Goal: Information Seeking & Learning: Find specific fact

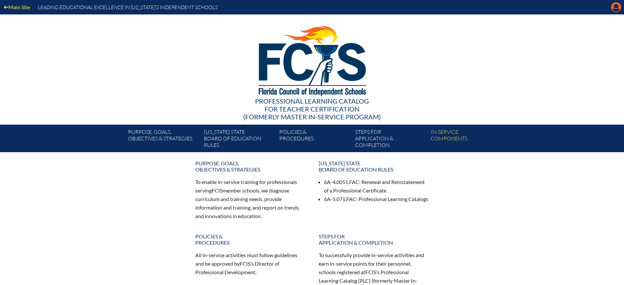
click at [613, 5] on icon at bounding box center [616, 7] width 10 height 10
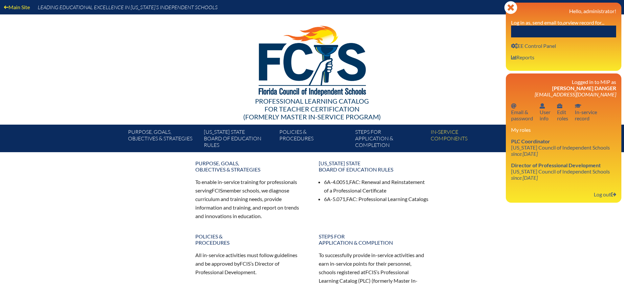
click at [588, 32] on input "text" at bounding box center [563, 32] width 105 height 12
paste input "Solis"
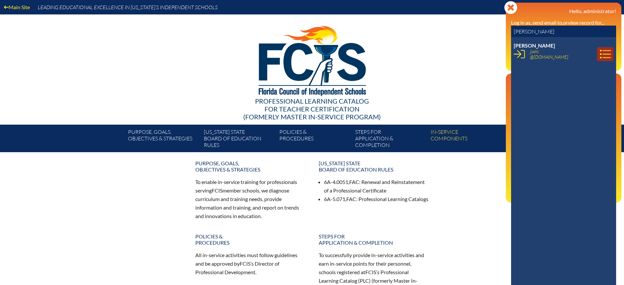
type input "Solis"
click at [600, 52] on icon at bounding box center [605, 54] width 11 height 11
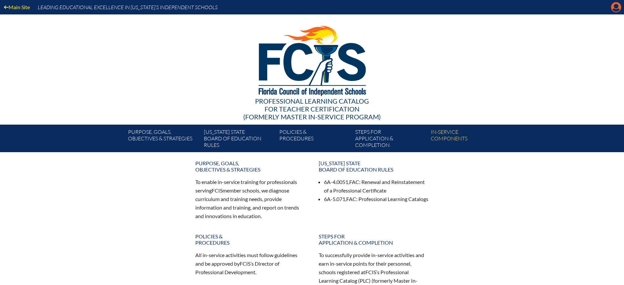
click at [616, 8] on icon "Manage Account" at bounding box center [616, 7] width 11 height 11
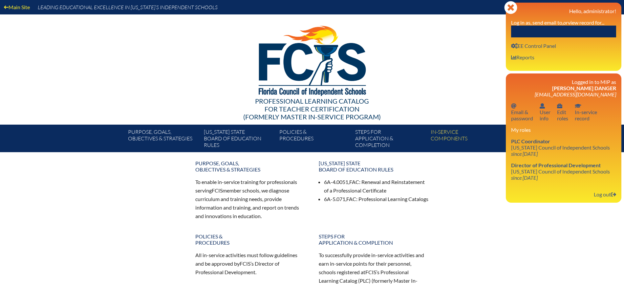
click at [557, 33] on input "text" at bounding box center [563, 32] width 105 height 12
paste input "[PERSON_NAME]"
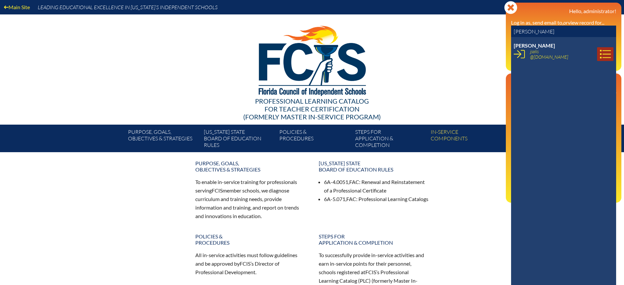
type input "[PERSON_NAME]"
click at [600, 54] on icon at bounding box center [605, 54] width 11 height 9
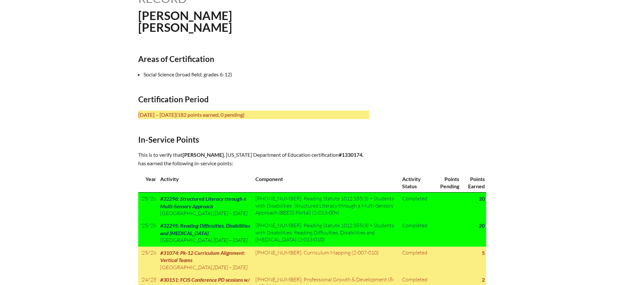
scroll to position [205, 0]
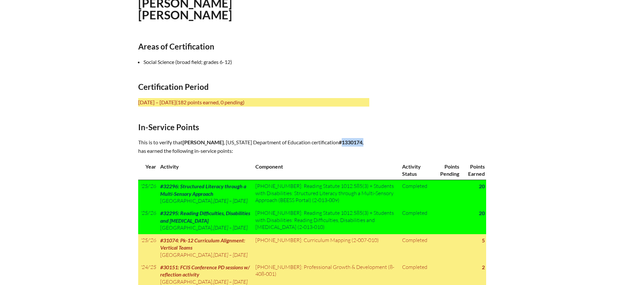
drag, startPoint x: 352, startPoint y: 141, endPoint x: 330, endPoint y: 142, distance: 22.0
click at [330, 142] on p "This is to verify that John R. Solis , Florida Department of Education certific…" at bounding box center [253, 146] width 231 height 17
copy p "1330174 ,"
drag, startPoint x: 220, startPoint y: 140, endPoint x: 184, endPoint y: 141, distance: 35.5
click at [184, 141] on p "This is to verify that John R. Solis , Florida Department of Education certific…" at bounding box center [253, 146] width 231 height 17
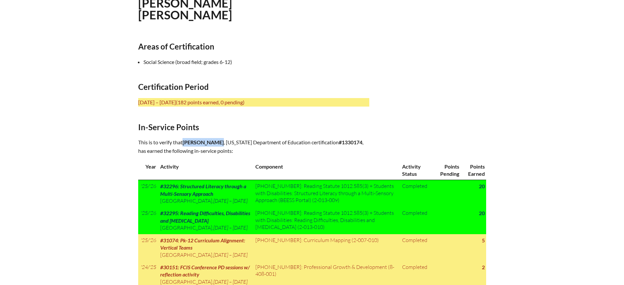
copy span "[PERSON_NAME]"
drag, startPoint x: 350, startPoint y: 140, endPoint x: 331, endPoint y: 142, distance: 19.5
click at [339, 142] on b "#1330174" at bounding box center [351, 142] width 24 height 6
copy b "1330174"
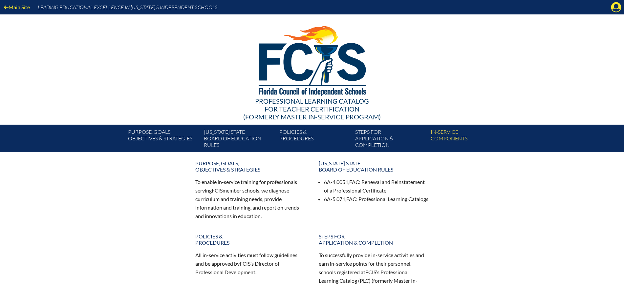
click at [614, 9] on icon "Manage Account" at bounding box center [616, 7] width 11 height 11
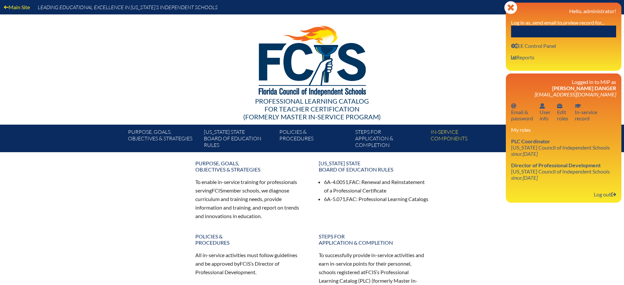
click at [582, 31] on input "text" at bounding box center [563, 32] width 105 height 12
paste input "[PERSON_NAME]"
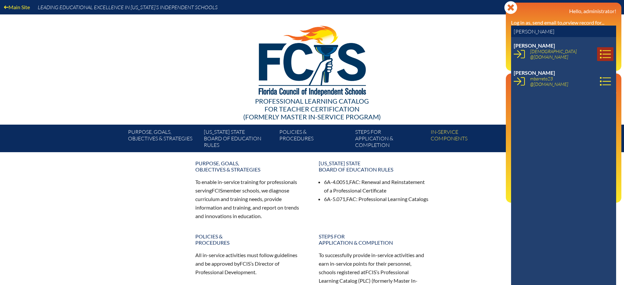
type input "[PERSON_NAME]"
click at [600, 51] on icon at bounding box center [605, 54] width 11 height 9
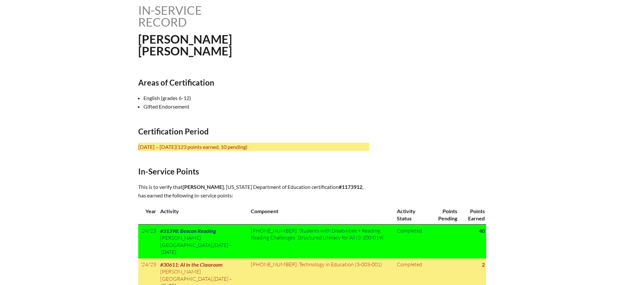
scroll to position [205, 0]
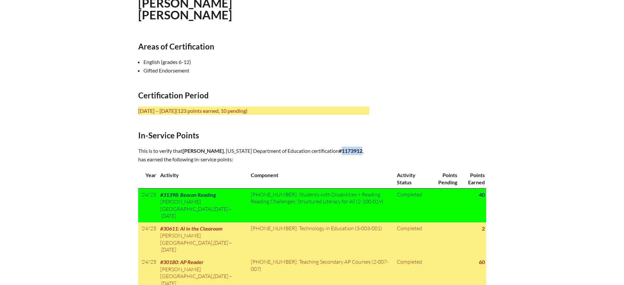
drag, startPoint x: 366, startPoint y: 147, endPoint x: 346, endPoint y: 153, distance: 20.6
click at [346, 153] on p "This is to verify that Eduardo Barreto , Florida Department of Education certif…" at bounding box center [253, 155] width 231 height 17
copy b "1173912"
